Goal: Check status: Check status

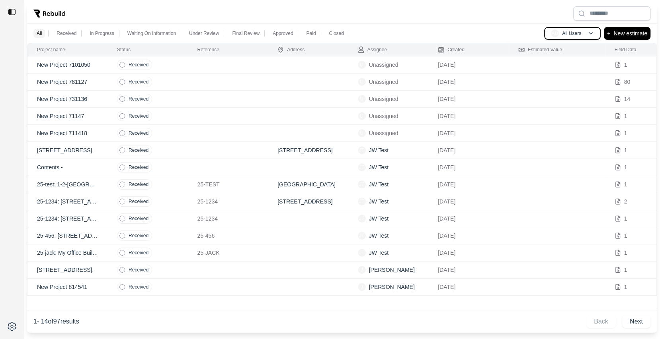
click at [578, 33] on p "All Users" at bounding box center [571, 33] width 19 height 6
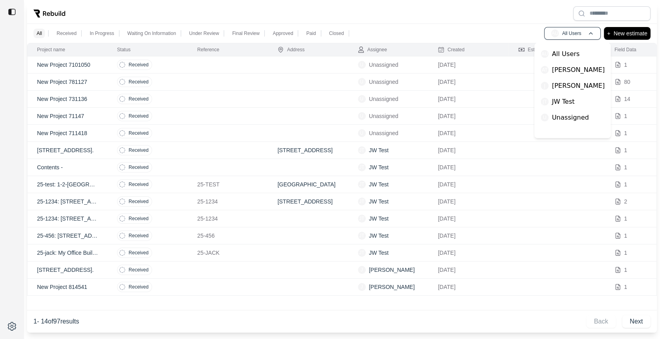
click at [575, 82] on div "[PERSON_NAME]" at bounding box center [572, 86] width 70 height 16
click at [555, 85] on p "[PERSON_NAME]" at bounding box center [577, 86] width 53 height 10
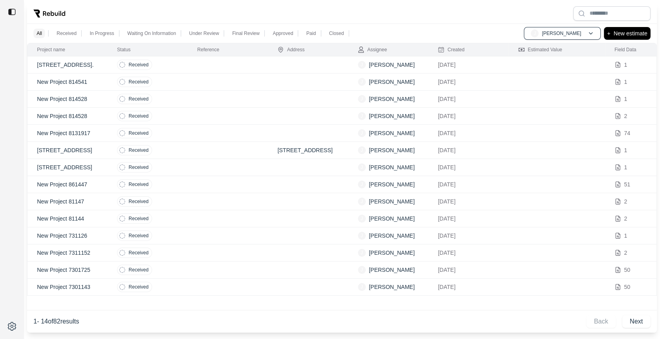
click at [336, 63] on td at bounding box center [308, 64] width 80 height 17
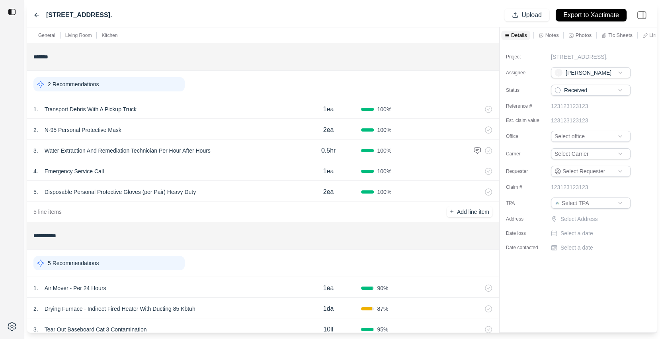
click at [33, 14] on div "[STREET_ADDRESS]. Upload Export to Xactimate" at bounding box center [341, 15] width 629 height 24
click at [35, 15] on icon at bounding box center [37, 16] width 4 height 4
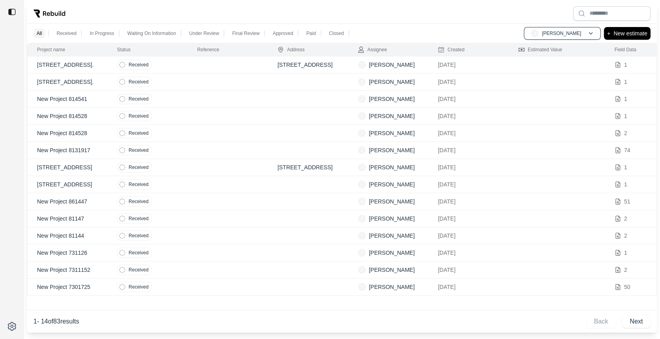
click at [202, 64] on td at bounding box center [228, 64] width 80 height 17
